Goal: Task Accomplishment & Management: Manage account settings

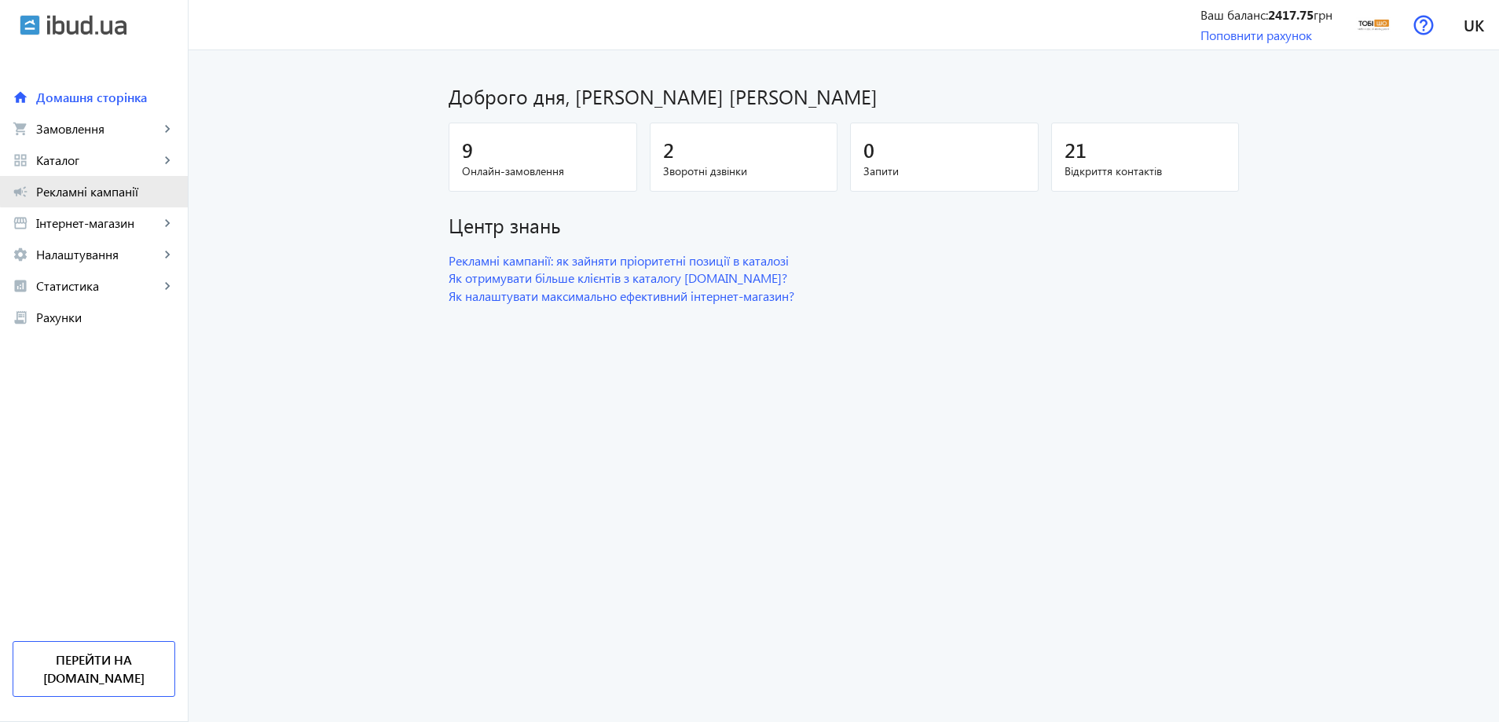
click at [106, 188] on span "Рекламні кампанії" at bounding box center [105, 192] width 139 height 16
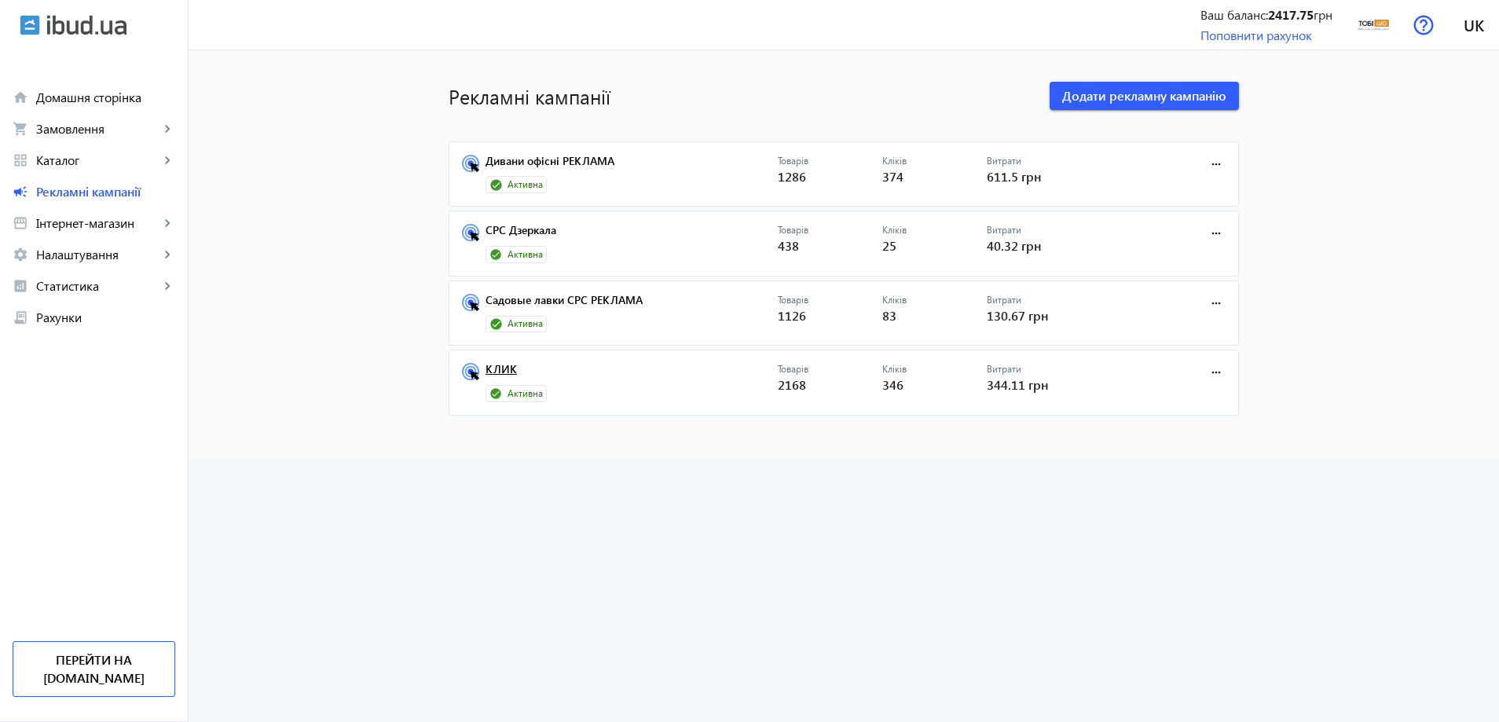
click at [499, 371] on link "КЛИК" at bounding box center [632, 374] width 292 height 22
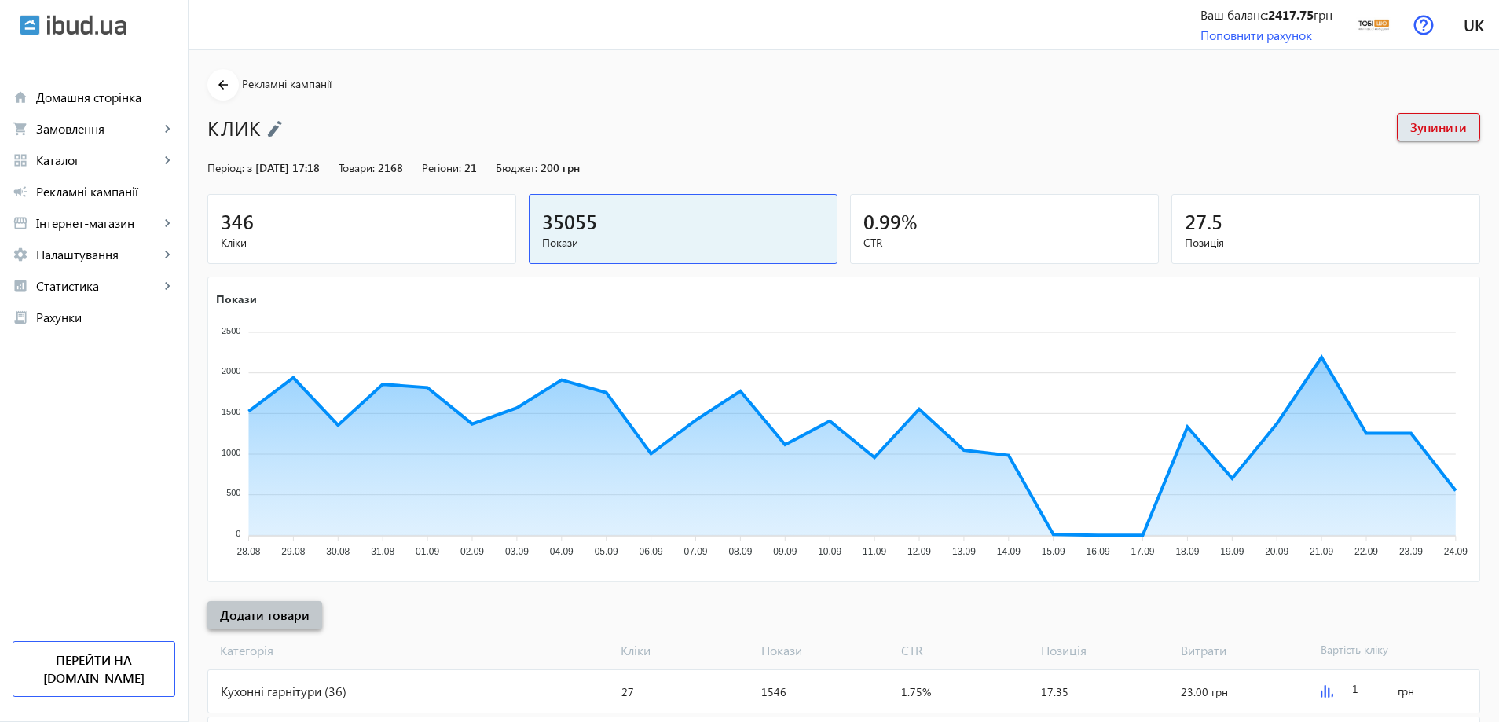
click at [273, 605] on span at bounding box center [264, 615] width 115 height 38
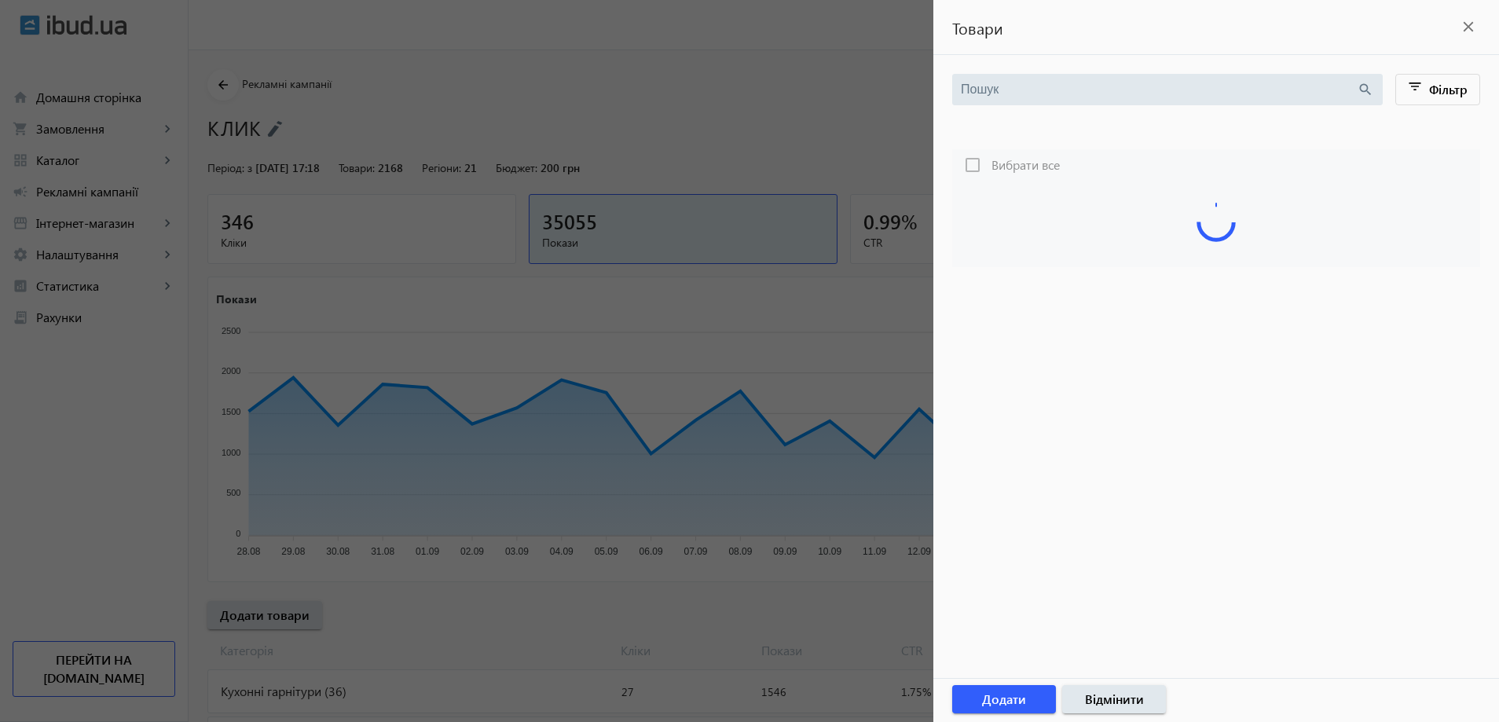
click at [1131, 82] on input "search" at bounding box center [1159, 89] width 396 height 17
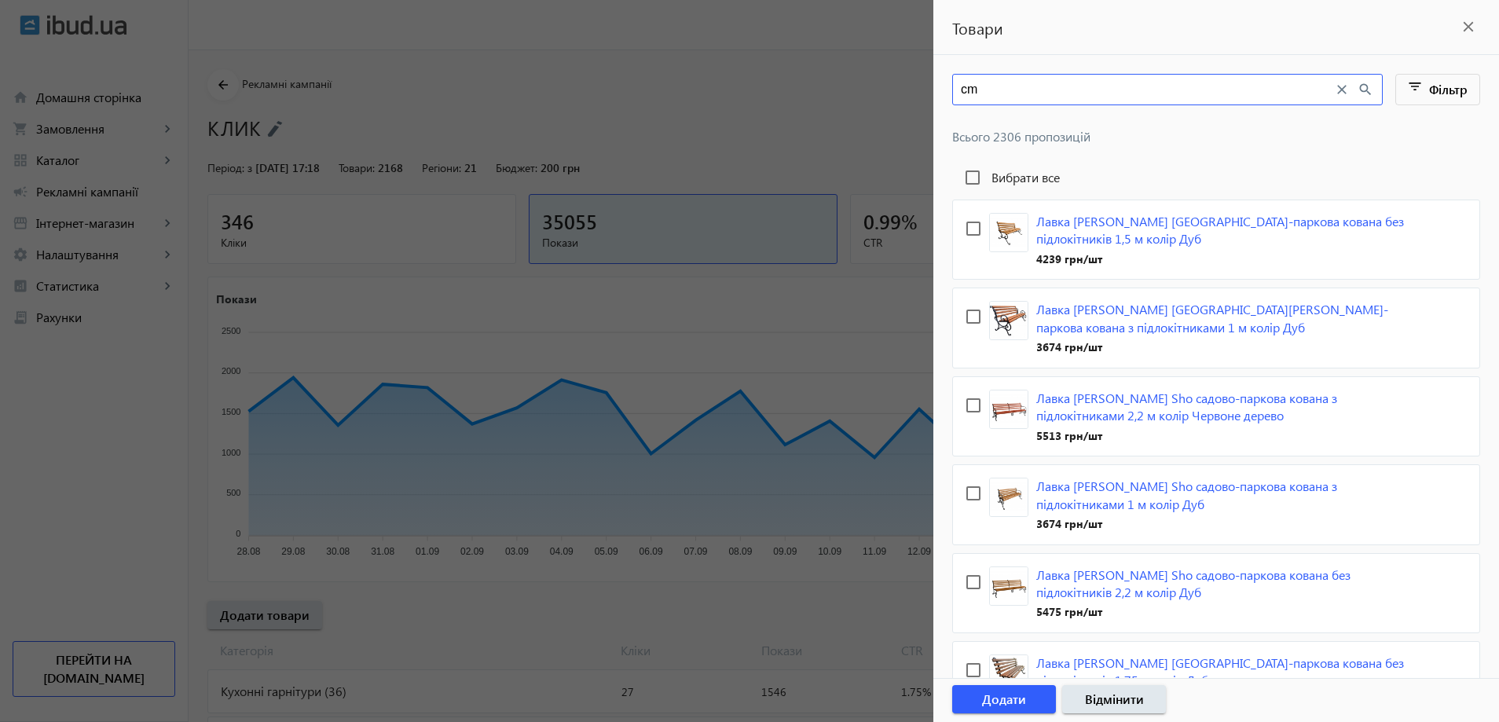
type input "c"
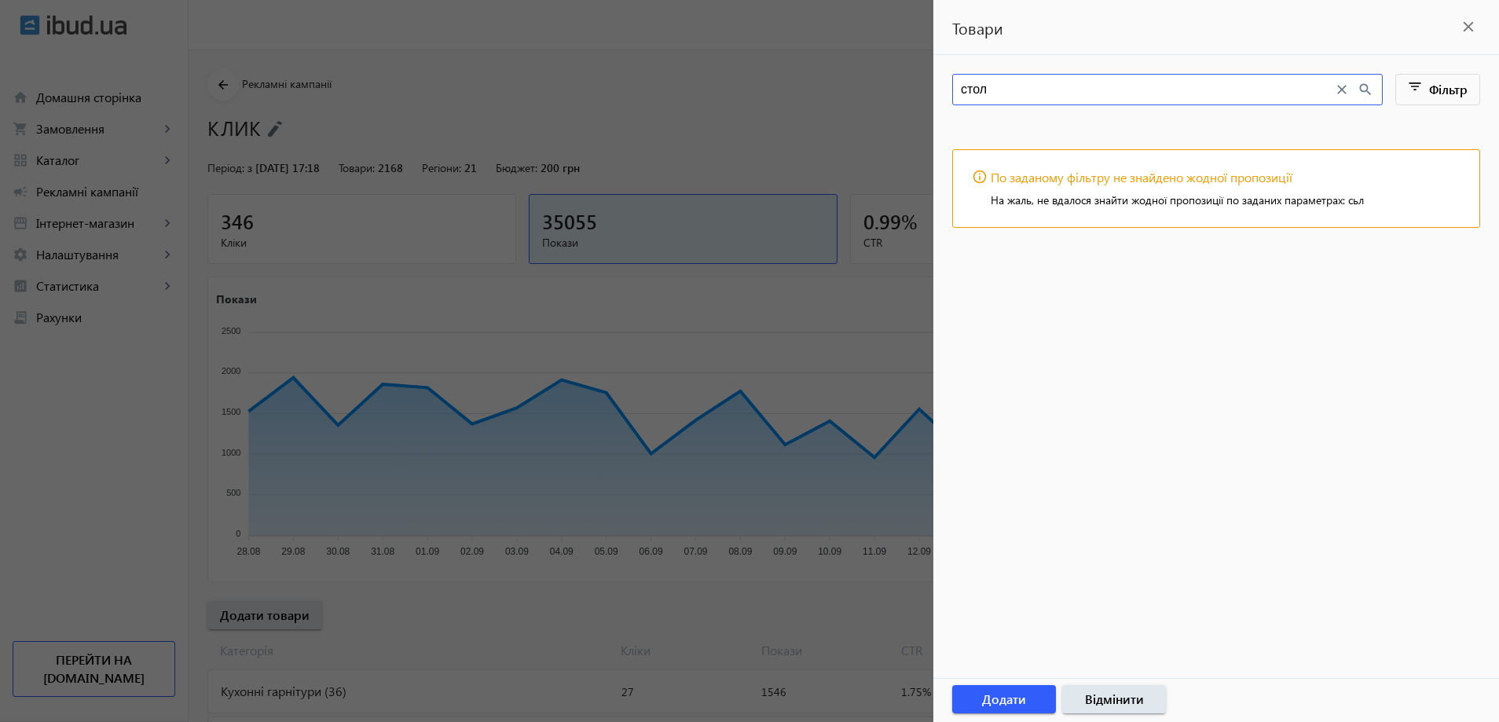
type input "стол"
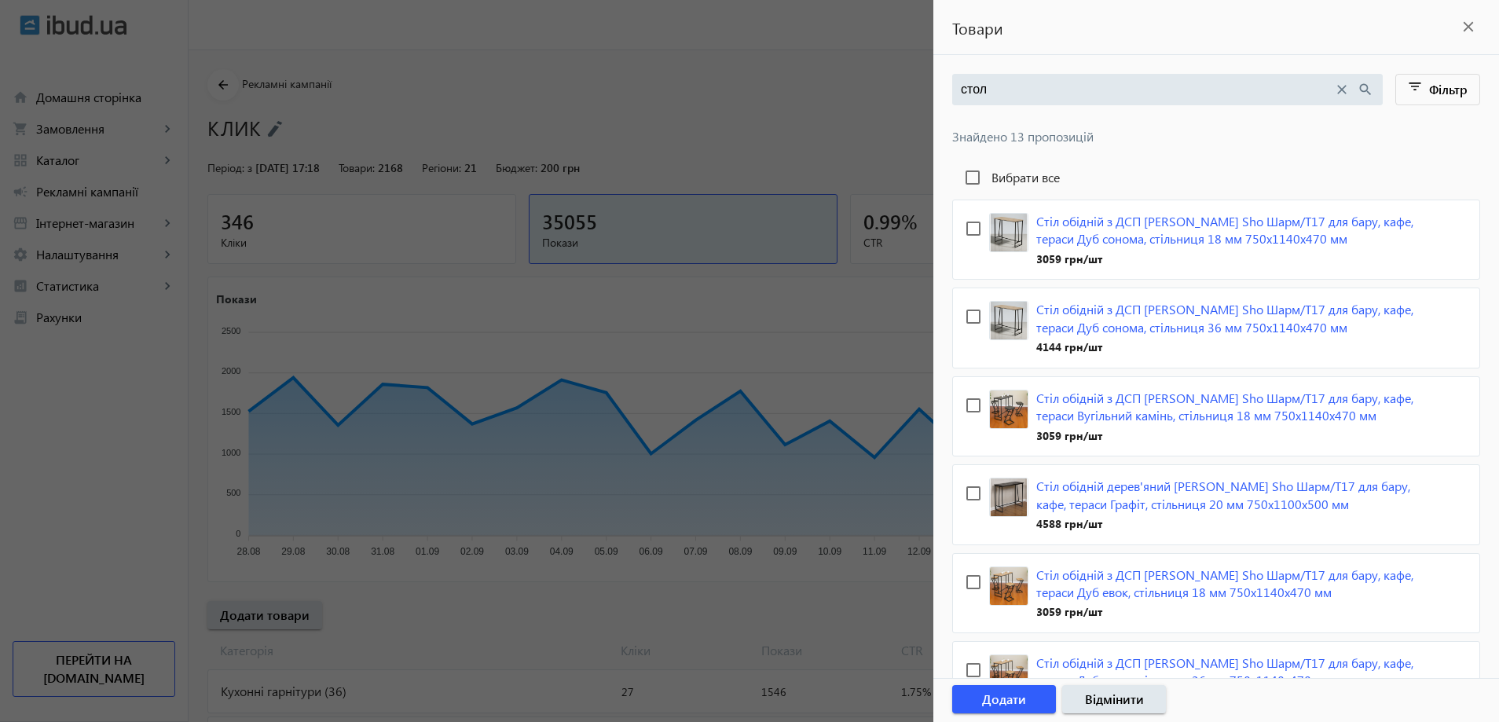
click at [1028, 178] on label "Вибрати все" at bounding box center [1025, 177] width 72 height 13
click at [989, 178] on input "Вибрати все" at bounding box center [972, 177] width 31 height 31
checkbox input "true"
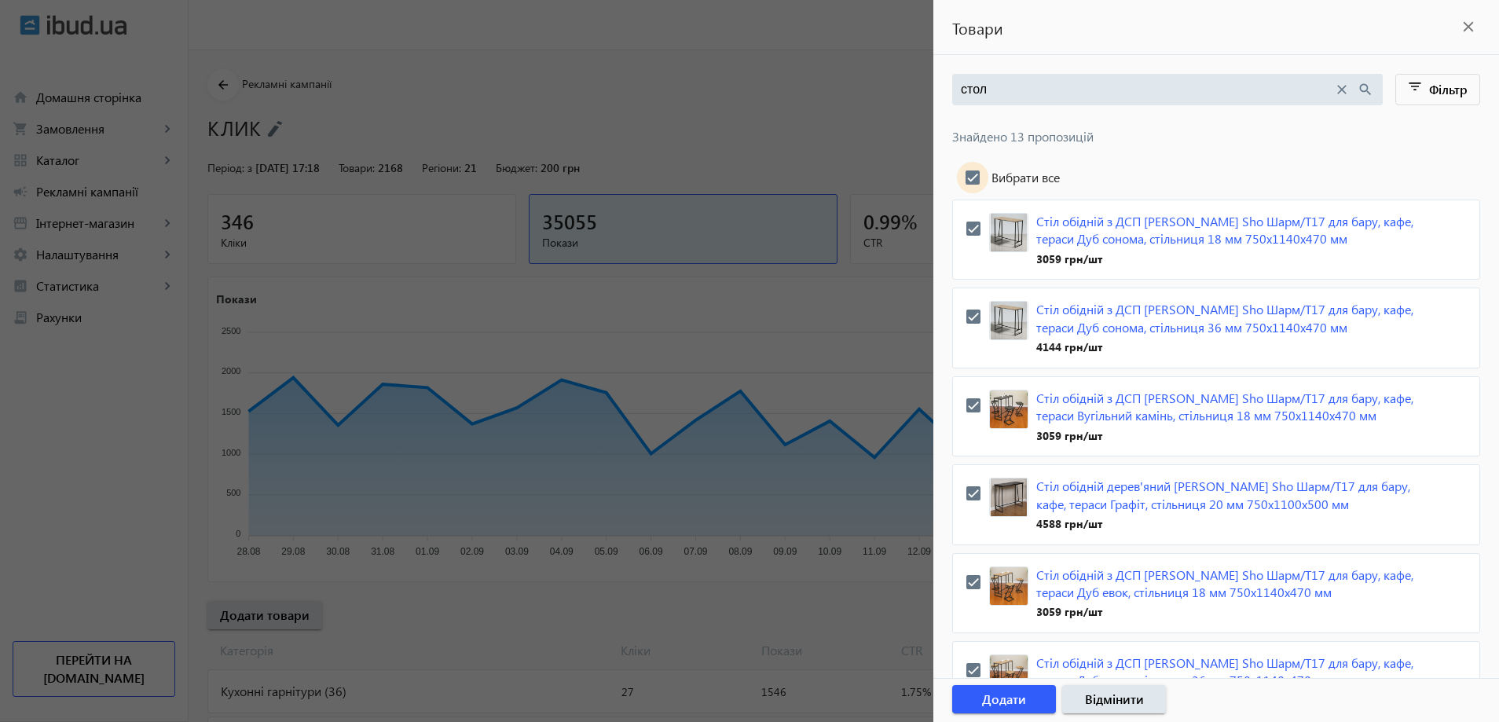
checkbox input "true"
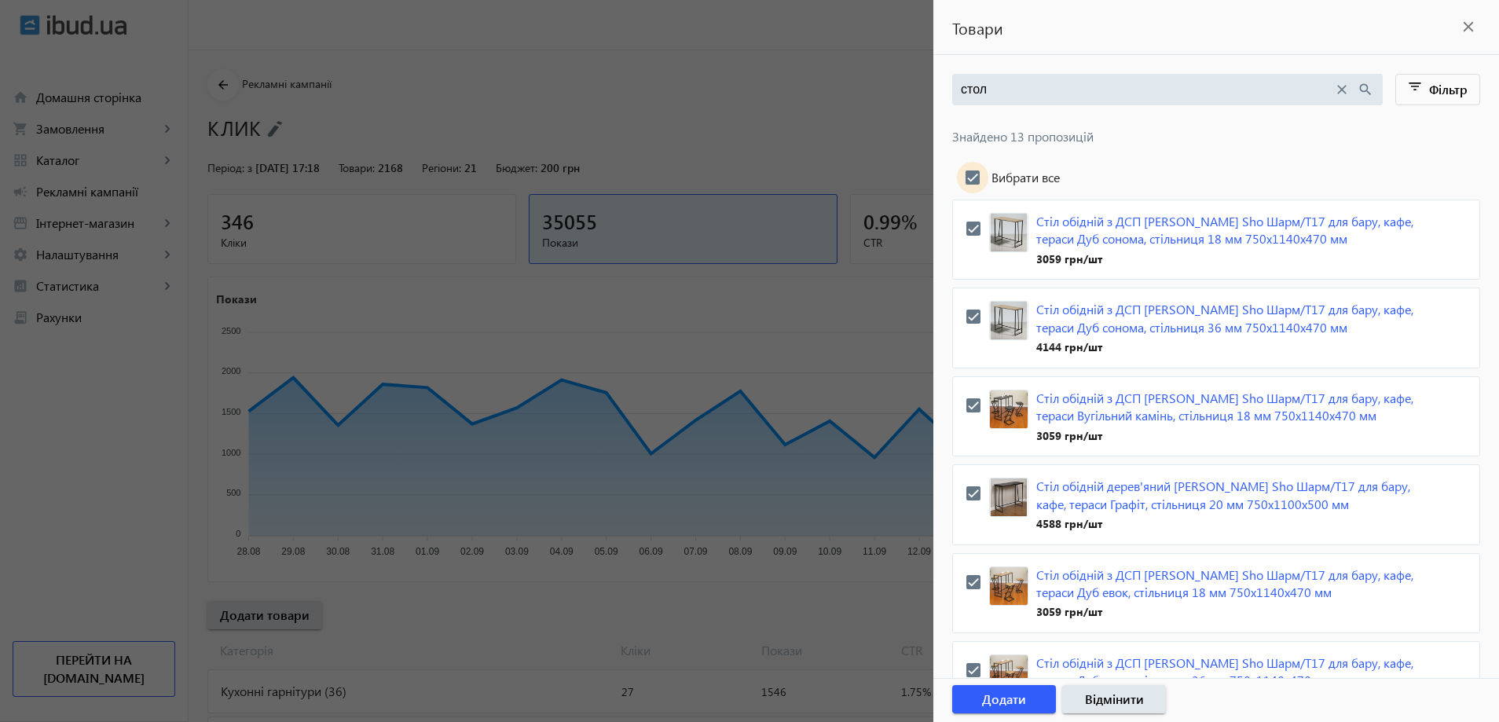
checkbox input "true"
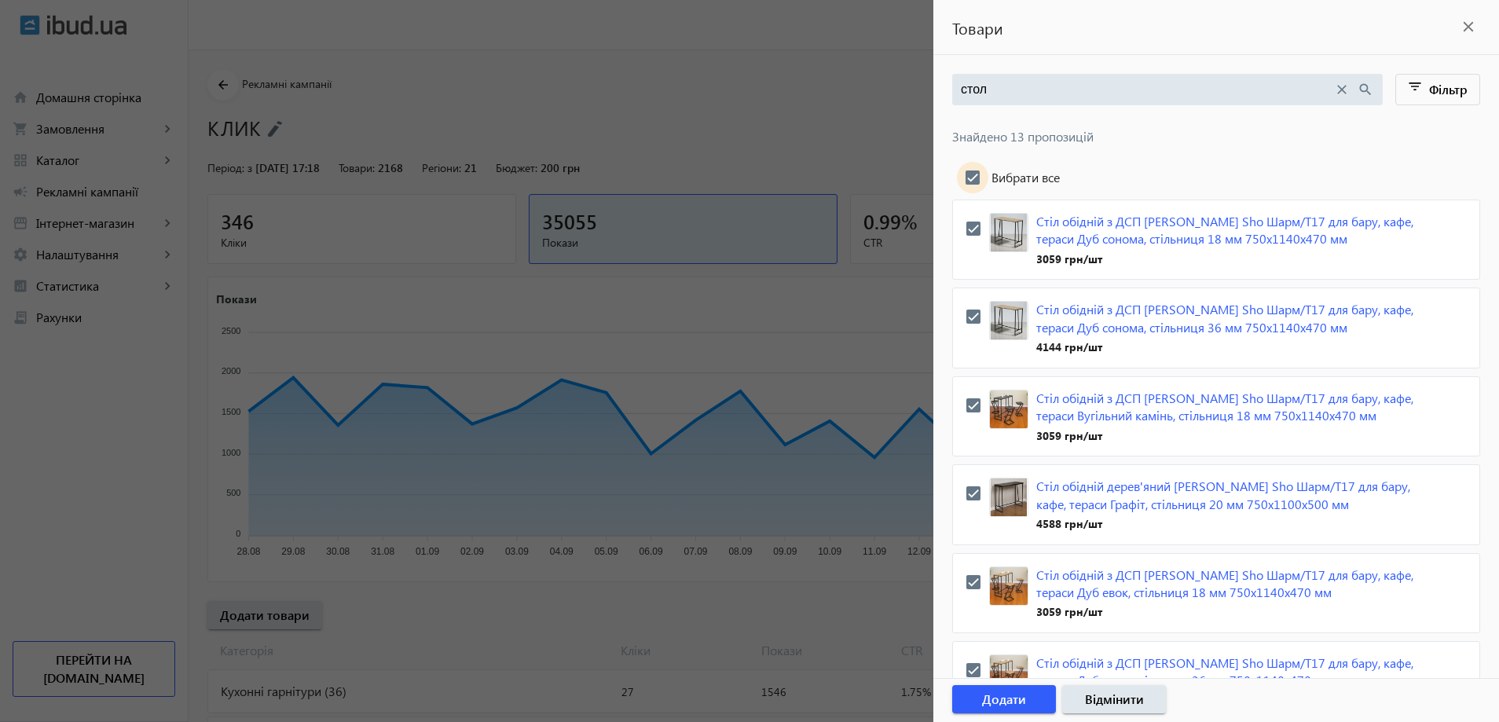
checkbox input "true"
click at [1005, 707] on span "Додати" at bounding box center [1004, 699] width 44 height 17
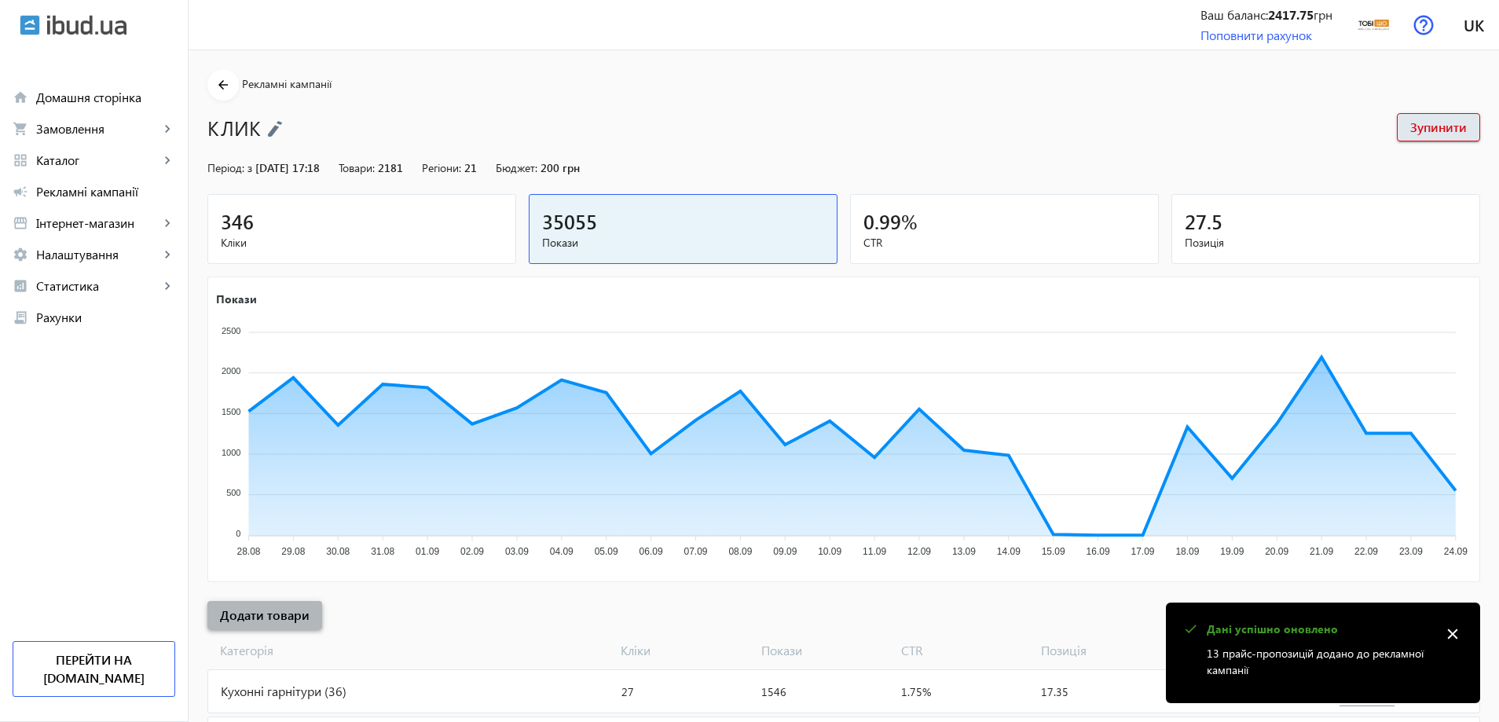
click at [260, 607] on span "Додати товари" at bounding box center [265, 615] width 90 height 17
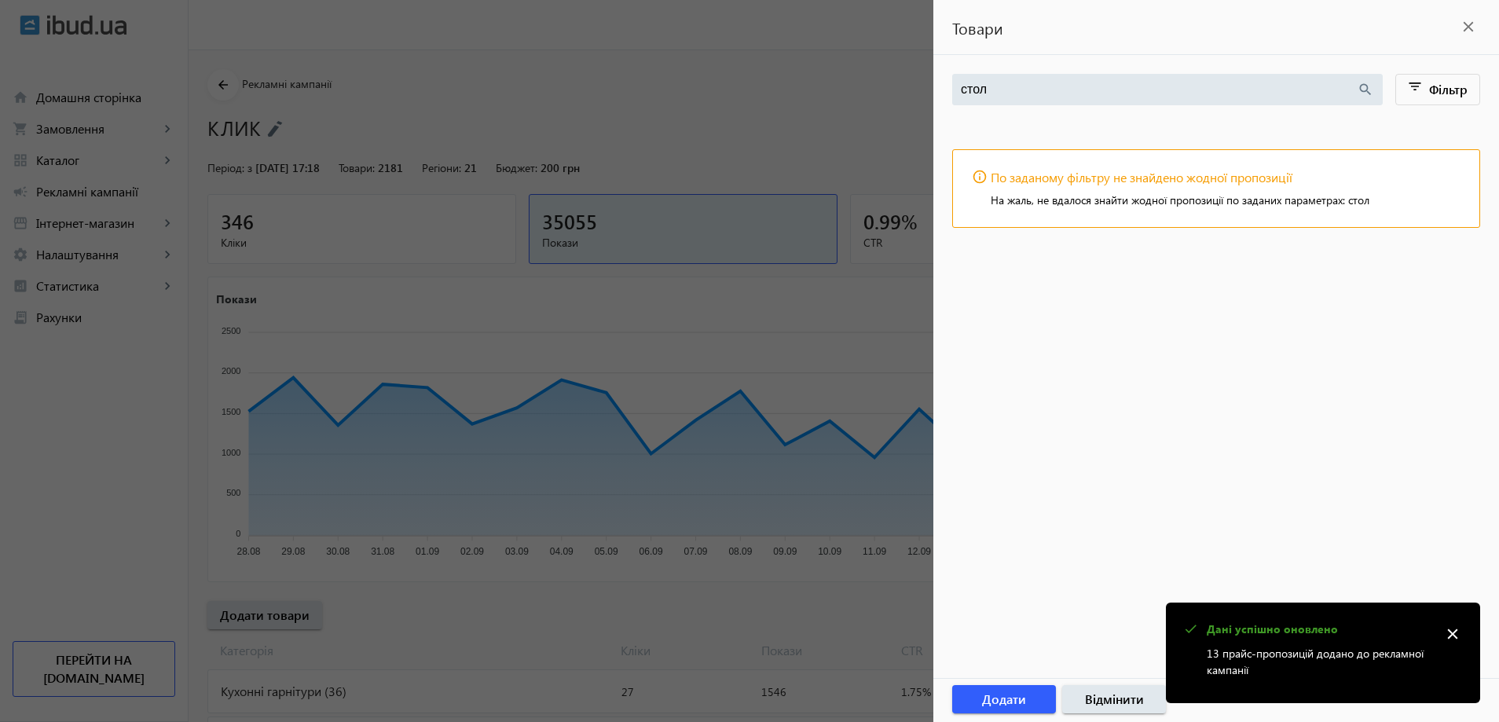
drag, startPoint x: 1031, startPoint y: 89, endPoint x: 938, endPoint y: 91, distance: 93.6
click at [938, 91] on main "стол search filter_list Фільтр info_outline По заданому фільтру не знайдено жод…" at bounding box center [1217, 170] width 566 height 193
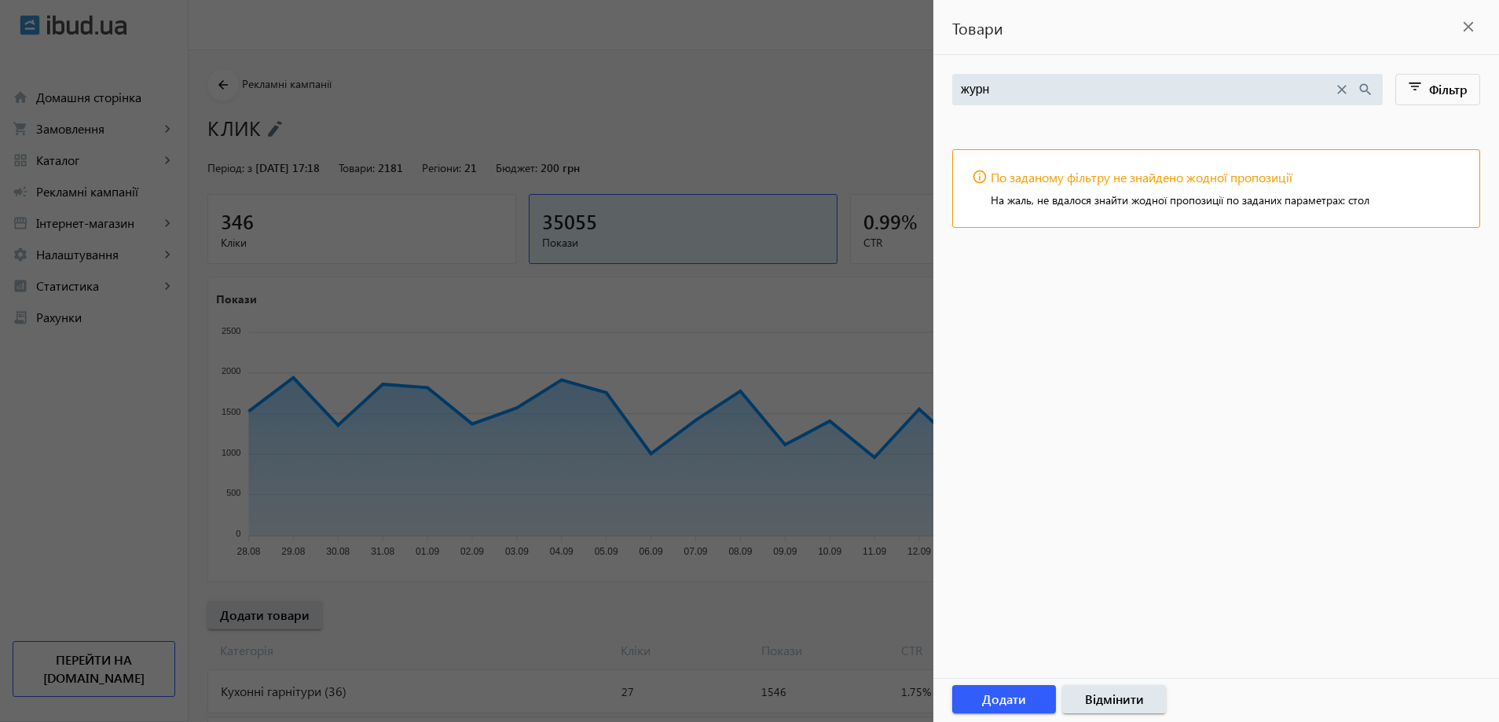
type input "журн"
click at [679, 154] on div at bounding box center [749, 361] width 1499 height 722
